Goal: Task Accomplishment & Management: Manage account settings

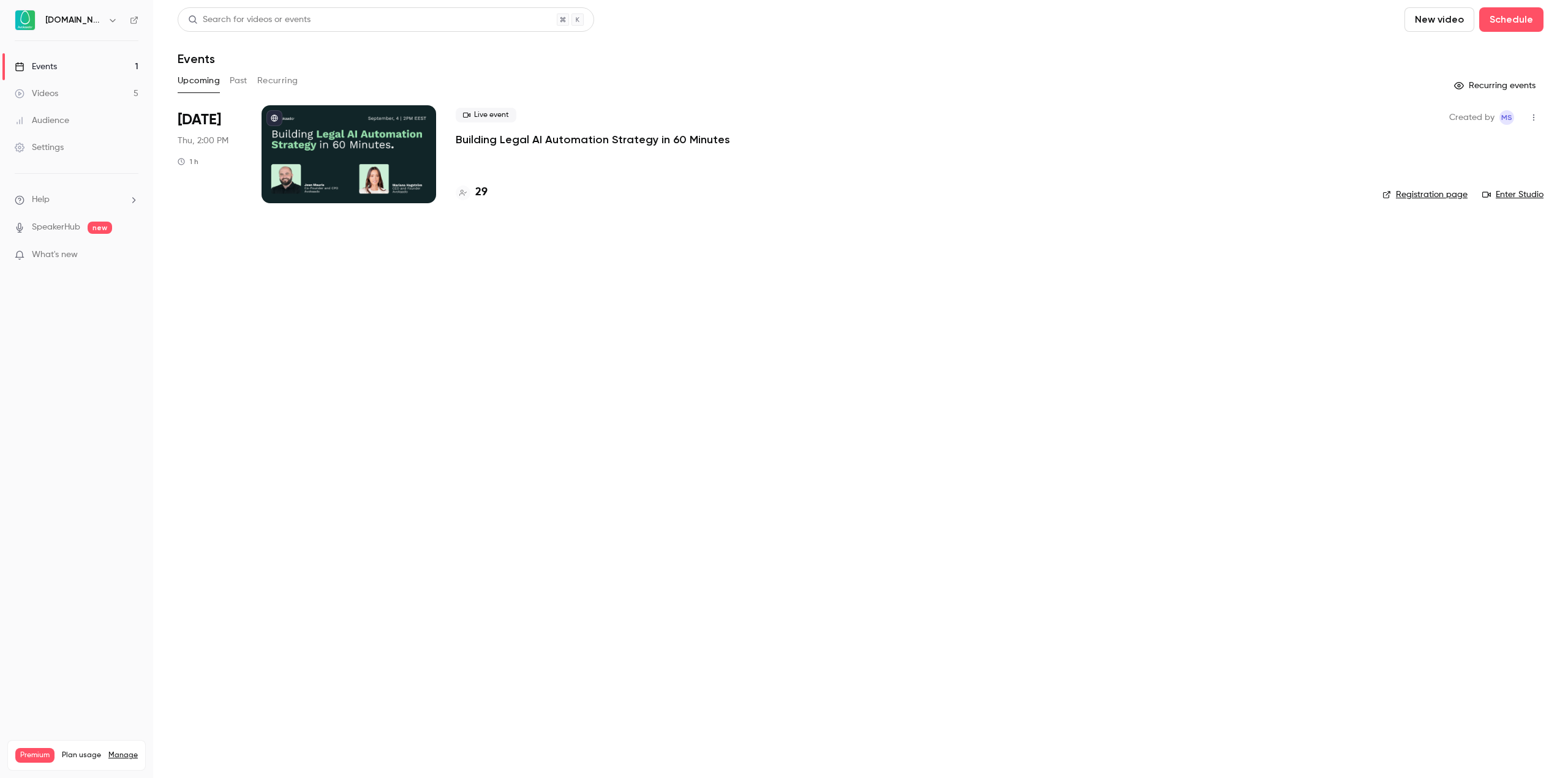
click at [629, 139] on p "Building Legal AI Automation Strategy in 60 Minutes" at bounding box center [593, 139] width 274 height 14
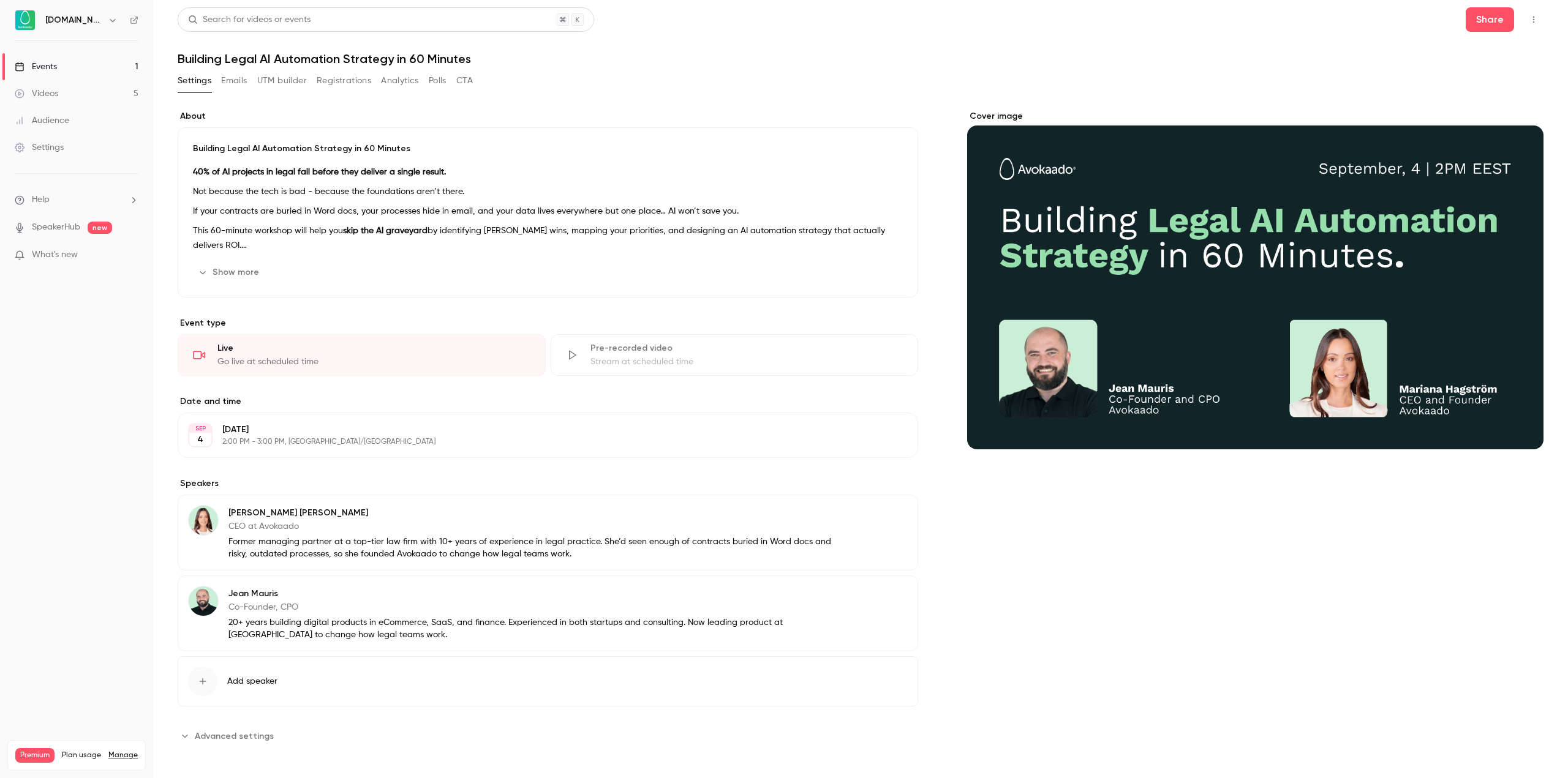
click at [343, 85] on button "Registrations" at bounding box center [344, 80] width 54 height 19
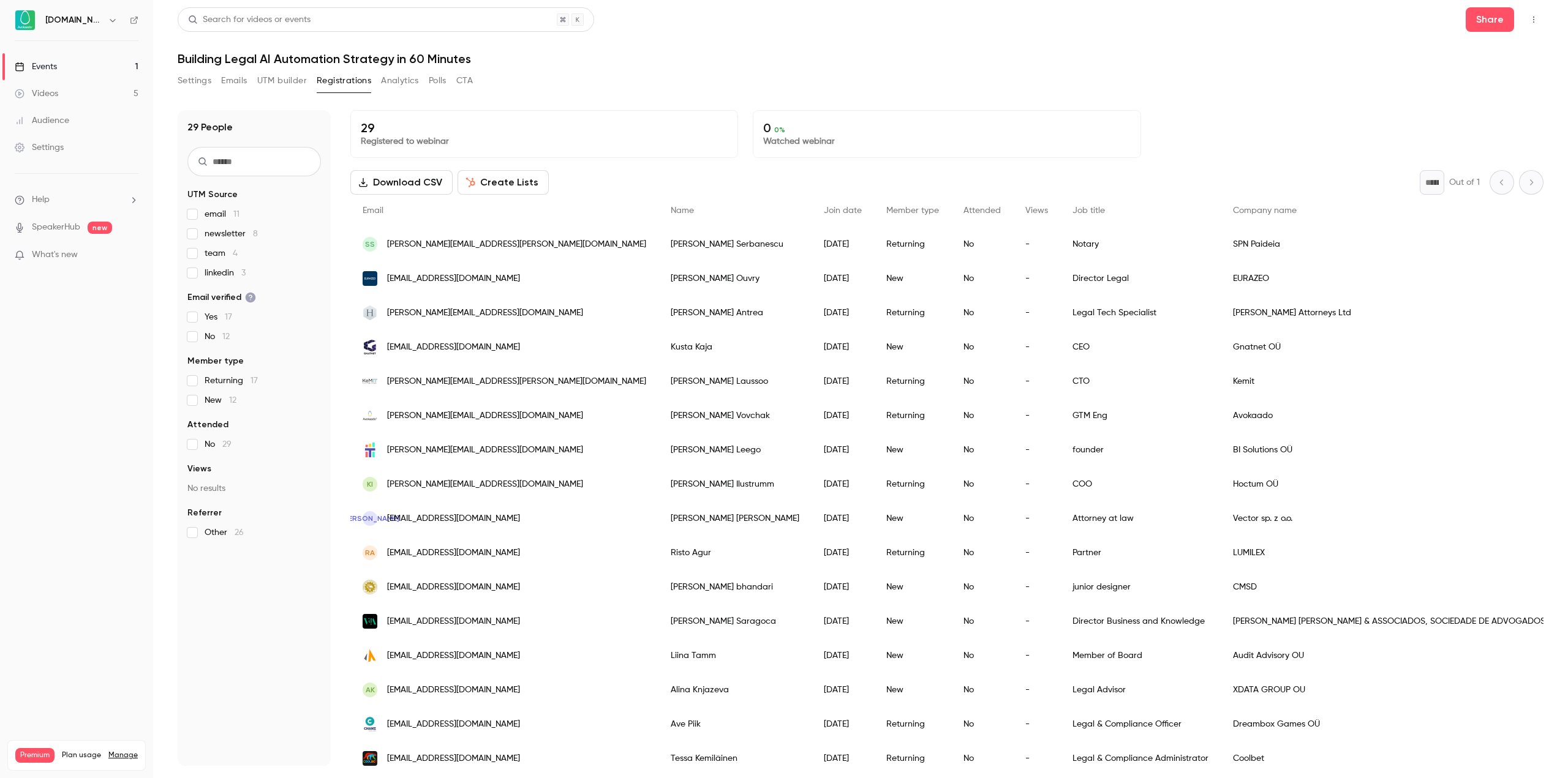
click at [524, 104] on div "29 People UTM Source email 11 newsletter 8 team 4 linkedin 3 Email verified Yes…" at bounding box center [861, 430] width 1366 height 671
